Goal: Check status

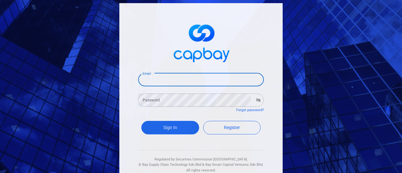
click at [209, 74] on input "Email" at bounding box center [201, 79] width 126 height 13
type input "[EMAIL_ADDRESS][DOMAIN_NAME]"
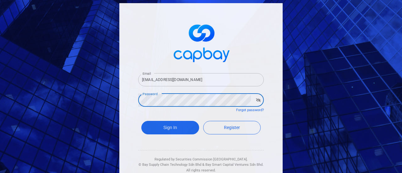
click at [141, 121] on button "Sign In" at bounding box center [170, 127] width 58 height 13
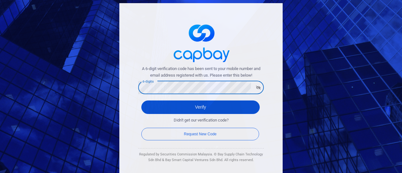
click at [194, 108] on button "Verify" at bounding box center [200, 106] width 118 height 13
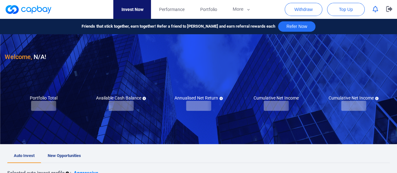
checkbox input "true"
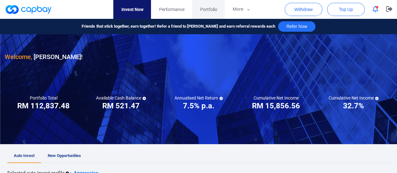
click at [204, 9] on span "Portfolio" at bounding box center [208, 9] width 17 height 7
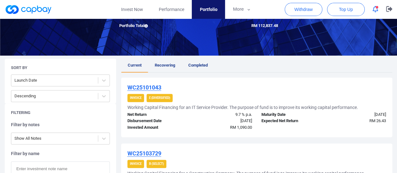
scroll to position [79, 0]
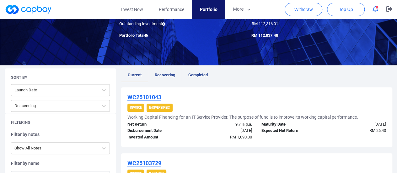
click at [162, 75] on span "Recovering" at bounding box center [165, 75] width 20 height 5
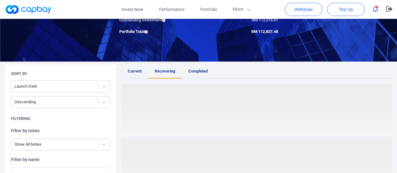
scroll to position [126, 0]
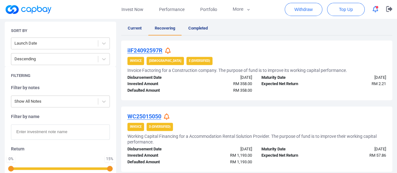
click at [376, 11] on icon "button" at bounding box center [376, 9] width 6 height 7
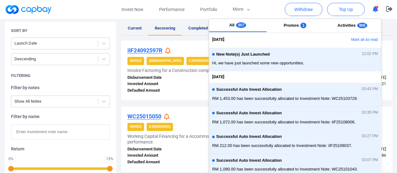
click at [376, 11] on icon "button" at bounding box center [376, 9] width 6 height 7
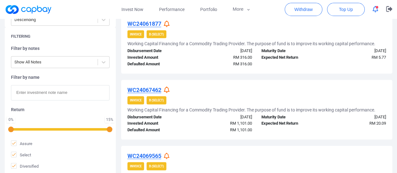
scroll to position [719, 0]
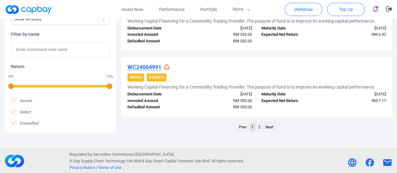
click at [262, 126] on link "2" at bounding box center [259, 127] width 5 height 8
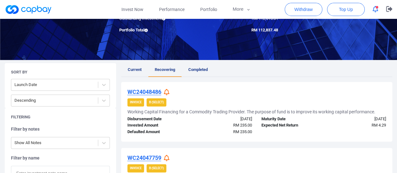
scroll to position [0, 0]
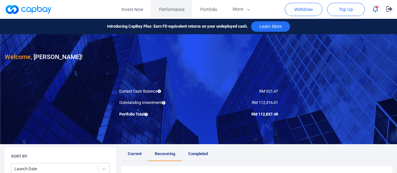
click at [173, 9] on span "Performance" at bounding box center [171, 9] width 25 height 7
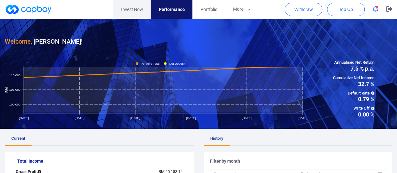
click at [126, 7] on link "Invest Now" at bounding box center [132, 9] width 38 height 19
